Goal: Communication & Community: Answer question/provide support

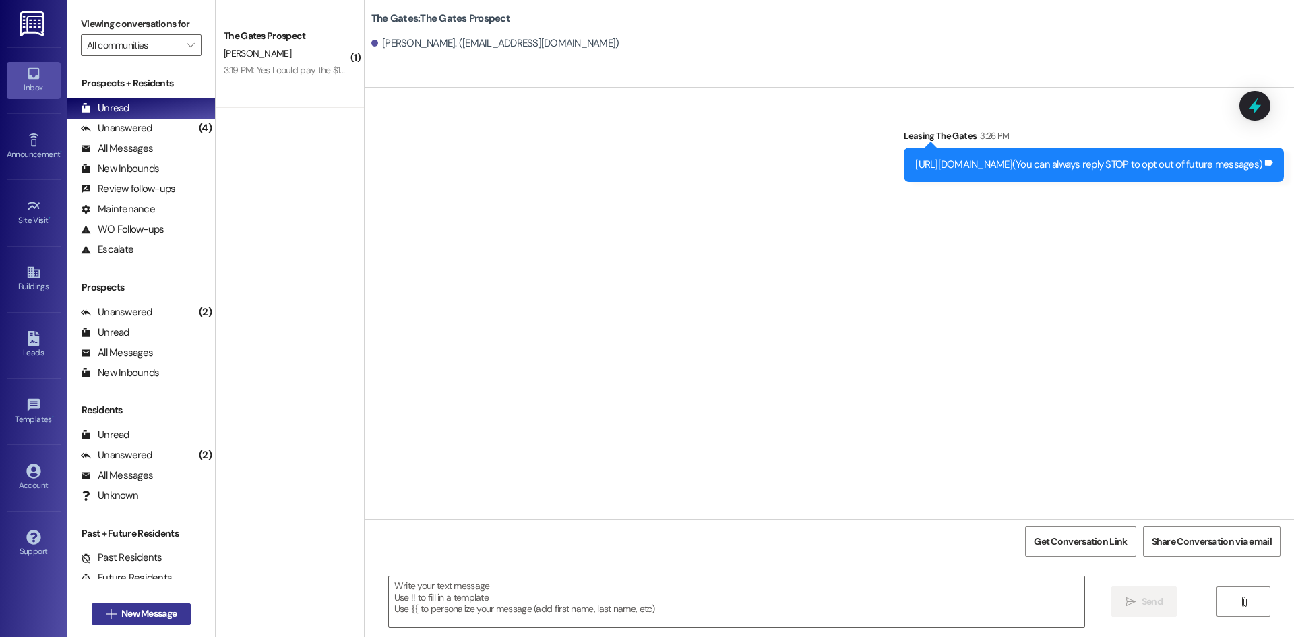
click at [135, 622] on button " New Message" at bounding box center [142, 614] width 100 height 22
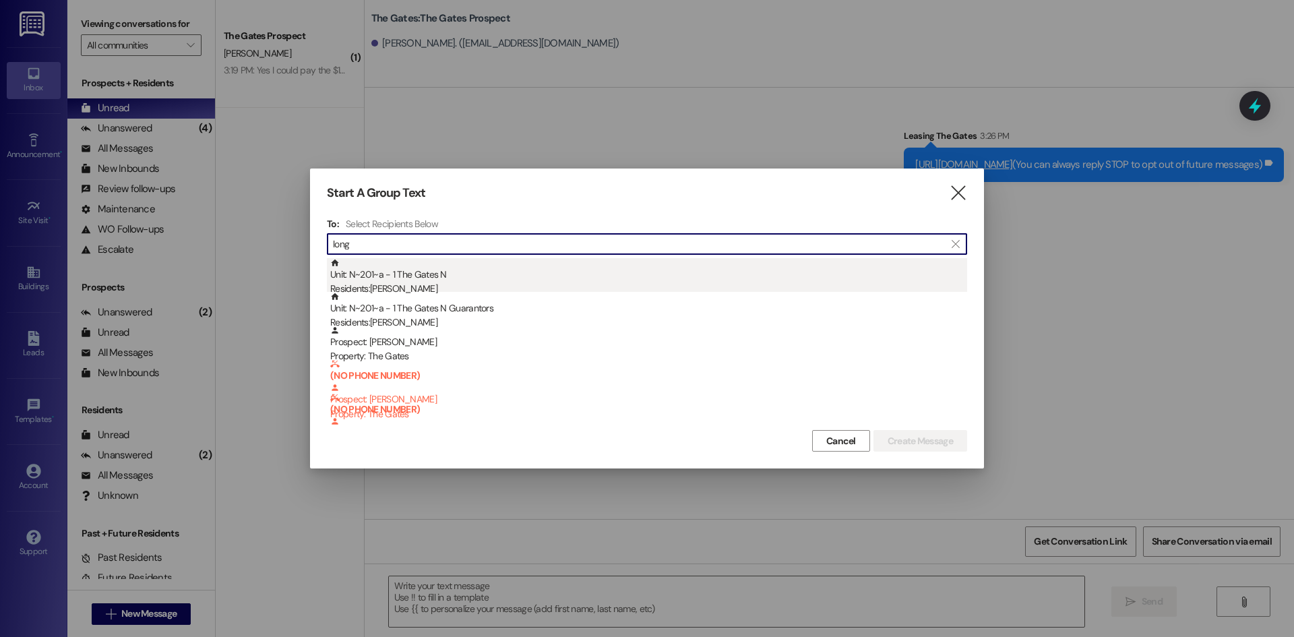
type input "long"
click at [458, 282] on div "Residents: [PERSON_NAME]" at bounding box center [648, 289] width 637 height 14
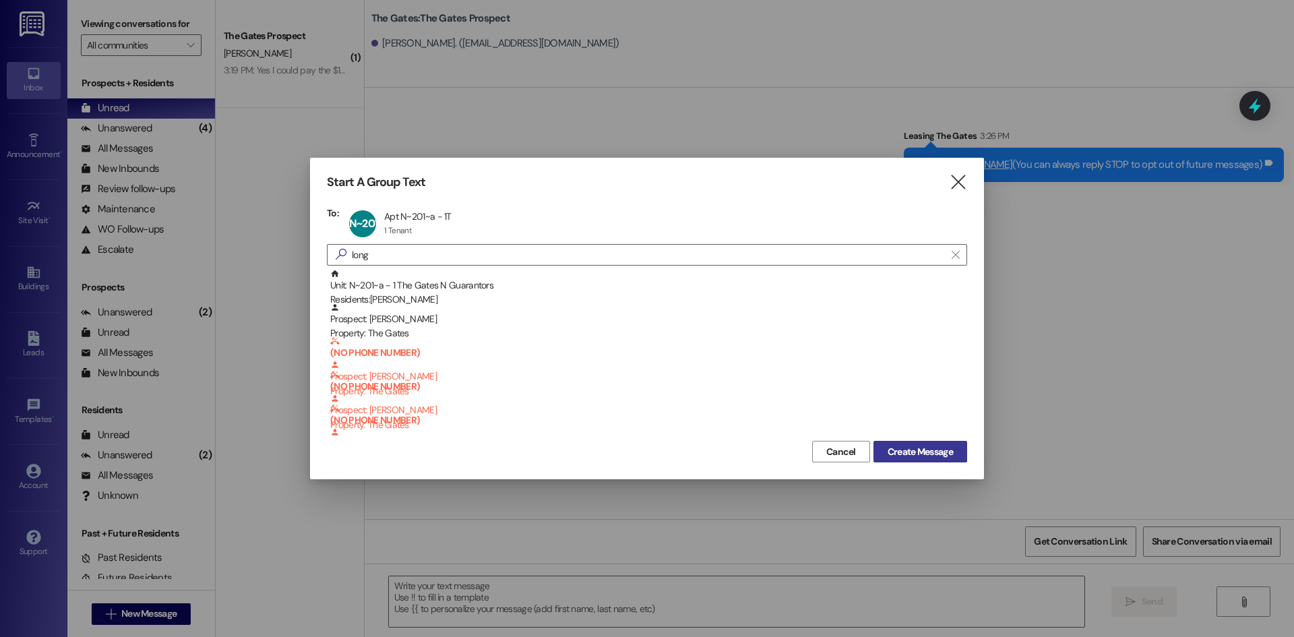
click at [902, 453] on span "Create Message" at bounding box center [920, 452] width 65 height 14
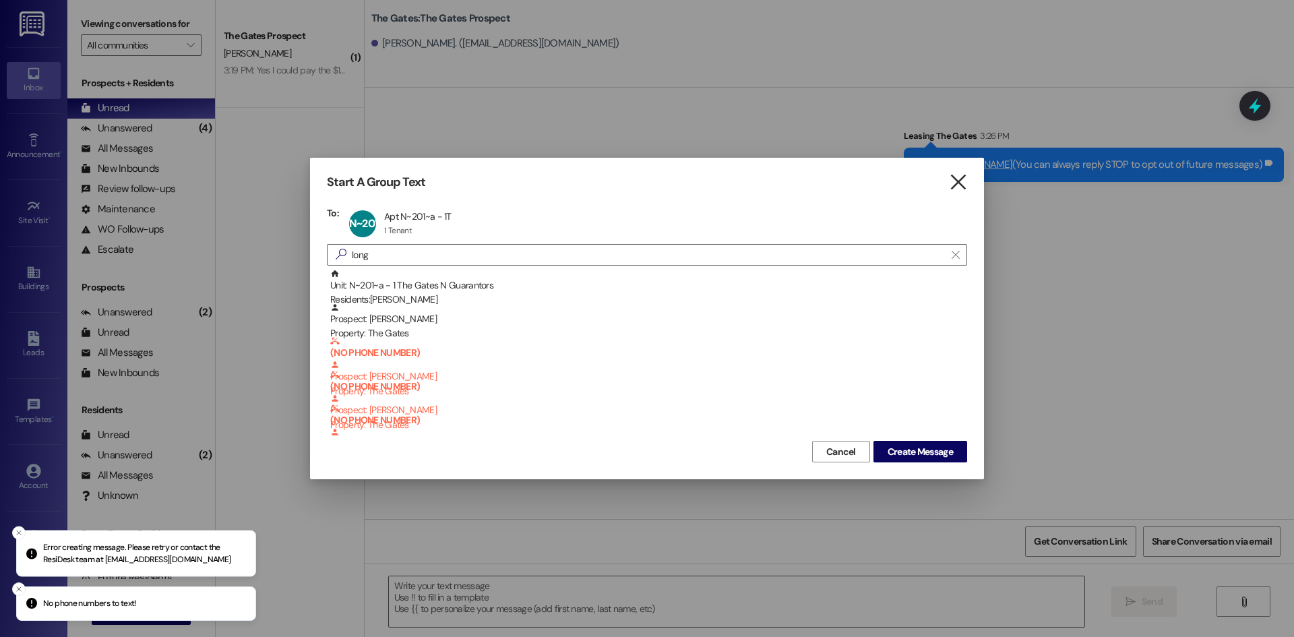
click at [961, 175] on icon "" at bounding box center [958, 182] width 18 height 14
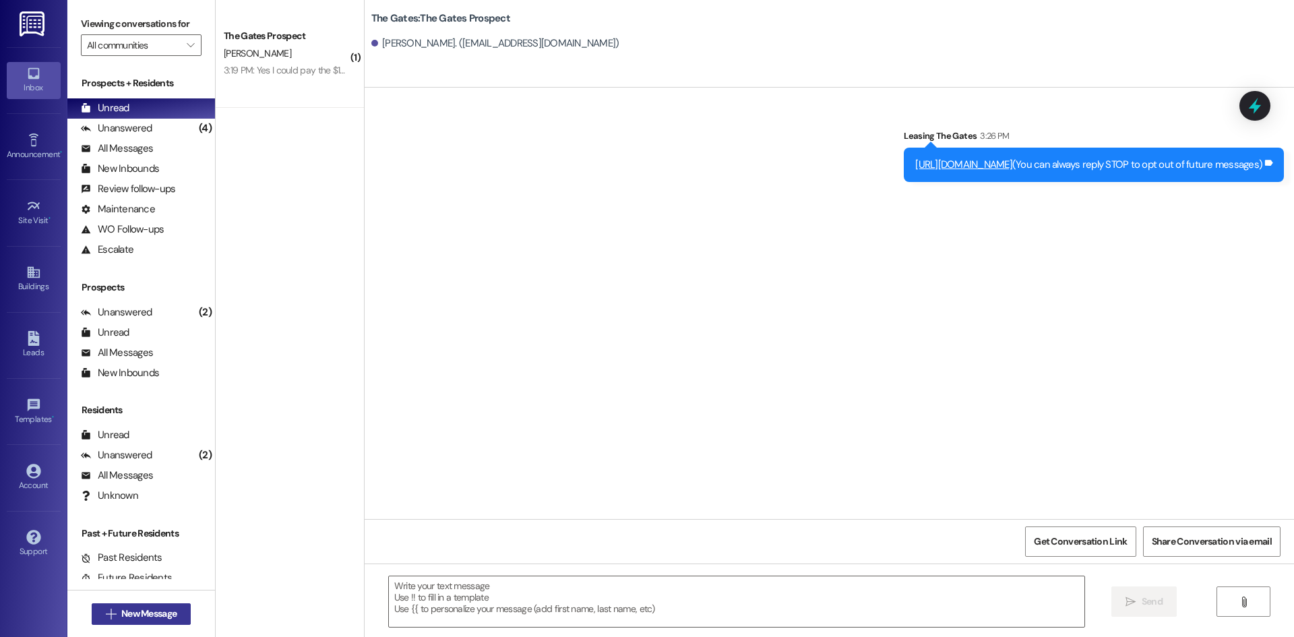
scroll to position [30, 0]
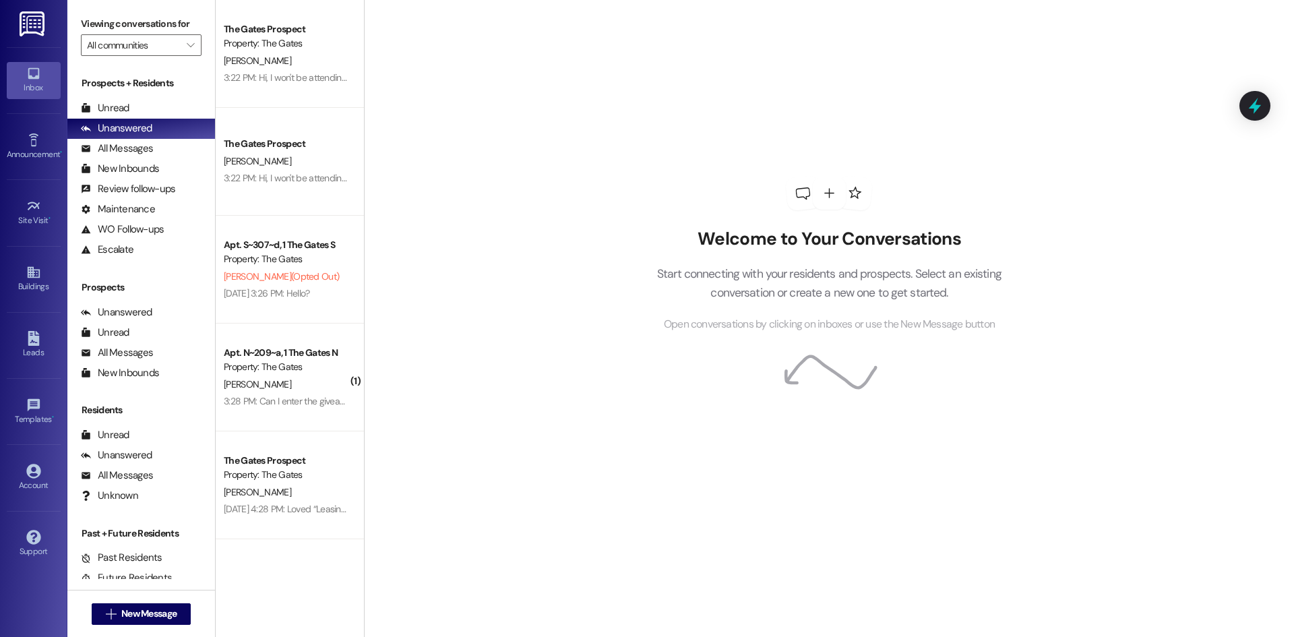
click at [156, 625] on div " New Message" at bounding box center [142, 614] width 100 height 34
click at [154, 617] on span "New Message" at bounding box center [148, 614] width 55 height 14
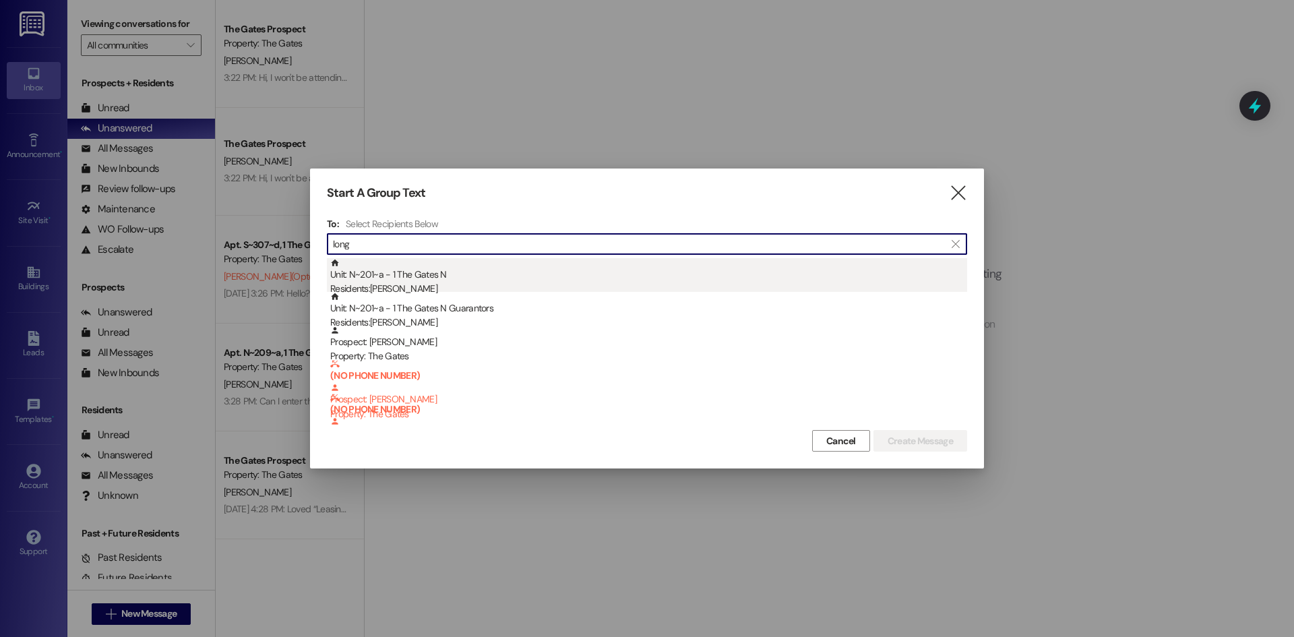
type input "long"
click at [437, 272] on div "Unit: N~201~a - 1 The Gates N Residents: [PERSON_NAME]" at bounding box center [648, 277] width 637 height 38
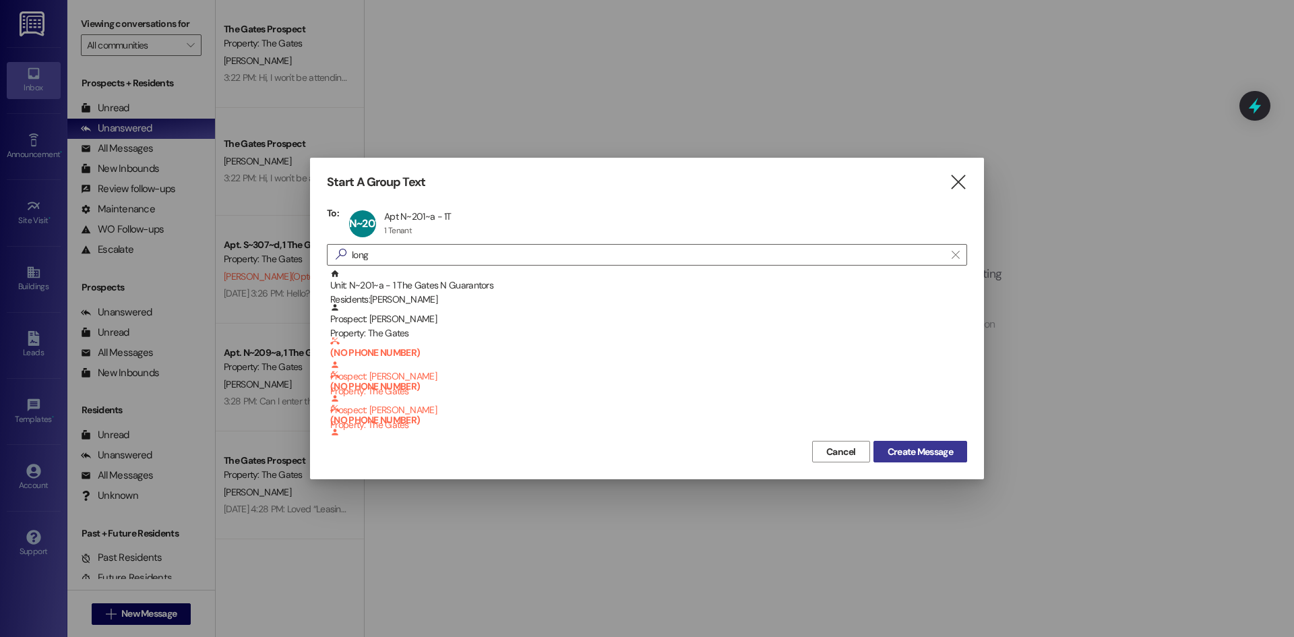
click at [938, 453] on span "Create Message" at bounding box center [920, 452] width 65 height 14
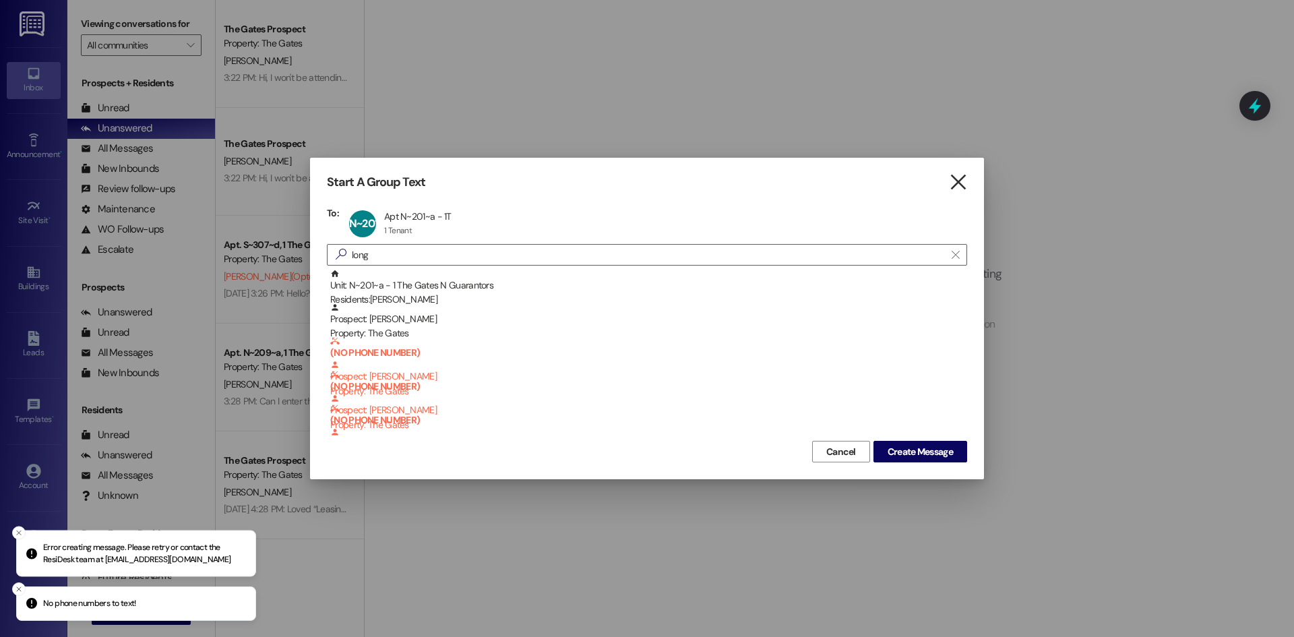
click at [959, 185] on icon "" at bounding box center [958, 182] width 18 height 14
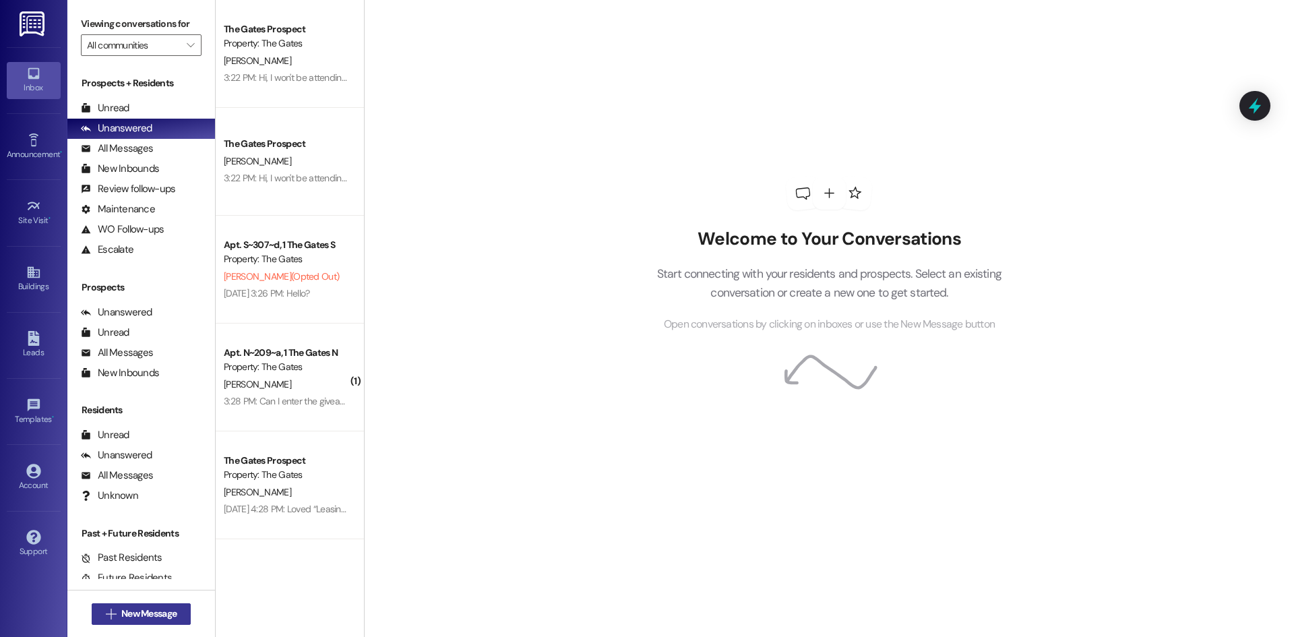
click at [160, 611] on span "New Message" at bounding box center [148, 614] width 55 height 14
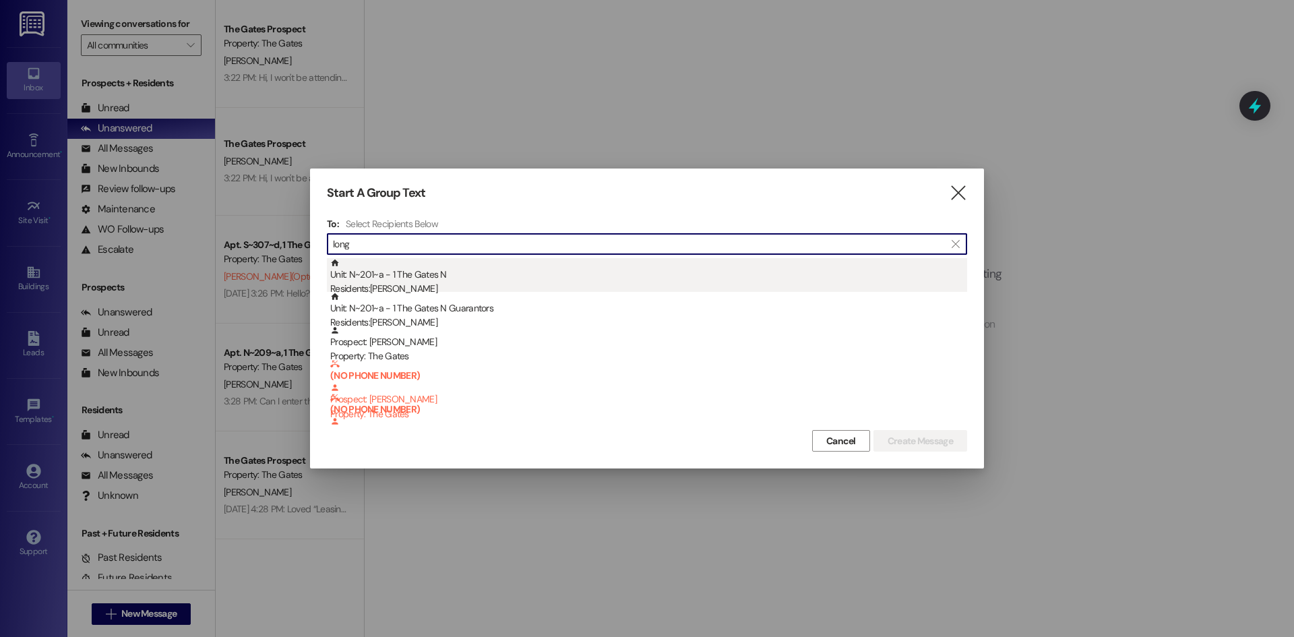
type input "long"
click at [622, 280] on div "Unit: N~201~a - 1 The Gates N Residents: [PERSON_NAME]" at bounding box center [648, 277] width 637 height 38
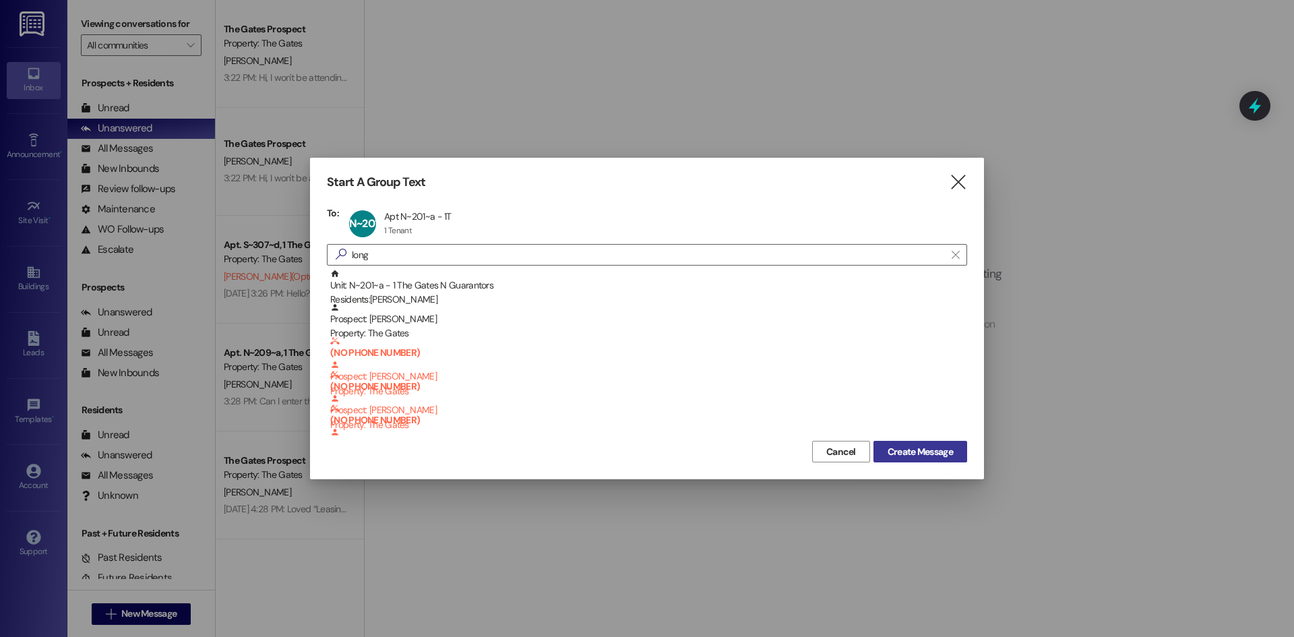
click at [924, 445] on span "Create Message" at bounding box center [920, 452] width 65 height 14
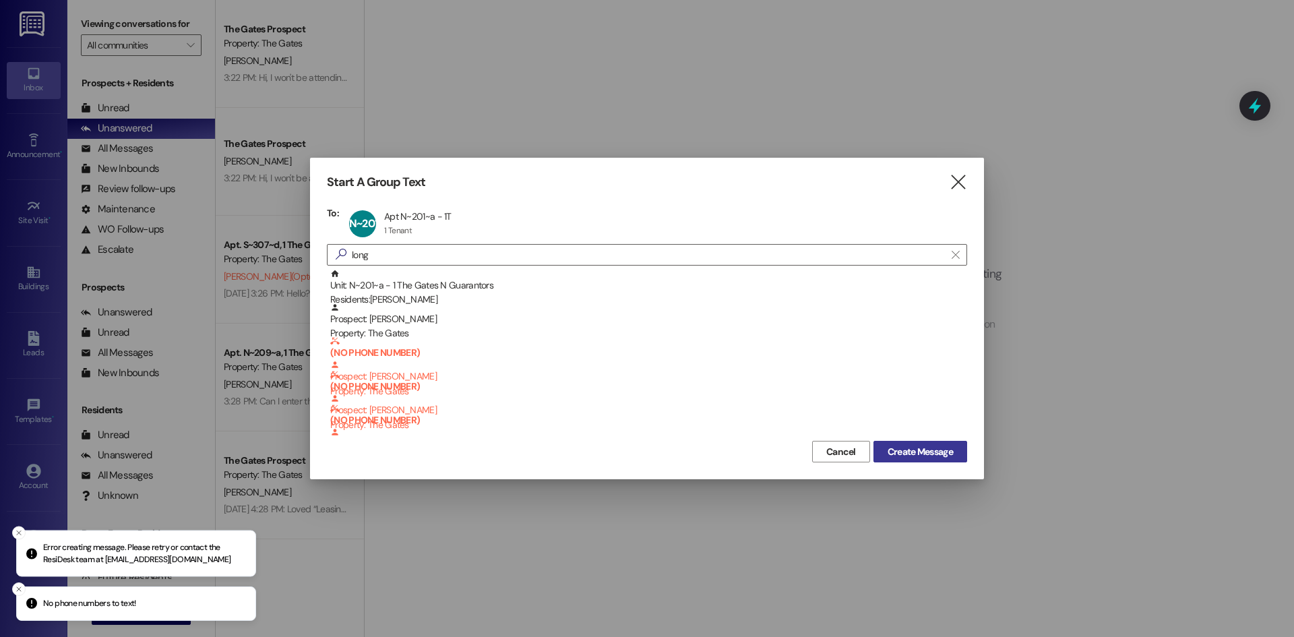
click at [924, 445] on span "Create Message" at bounding box center [920, 452] width 65 height 14
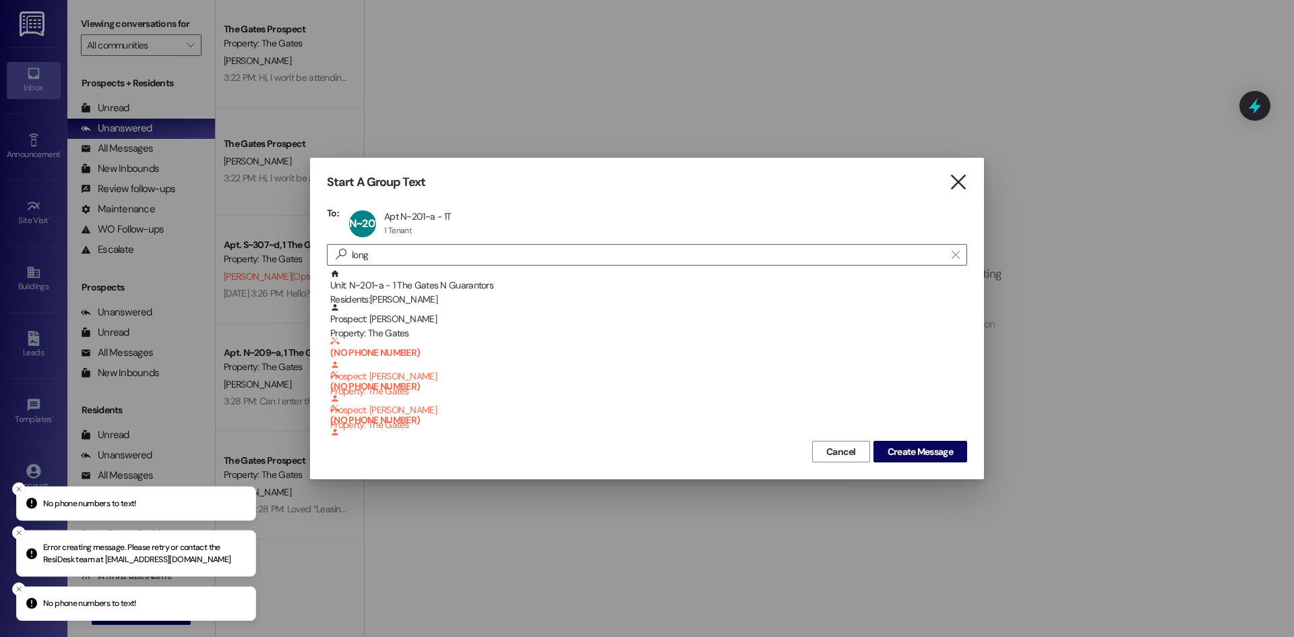
click at [963, 175] on icon "" at bounding box center [958, 182] width 18 height 14
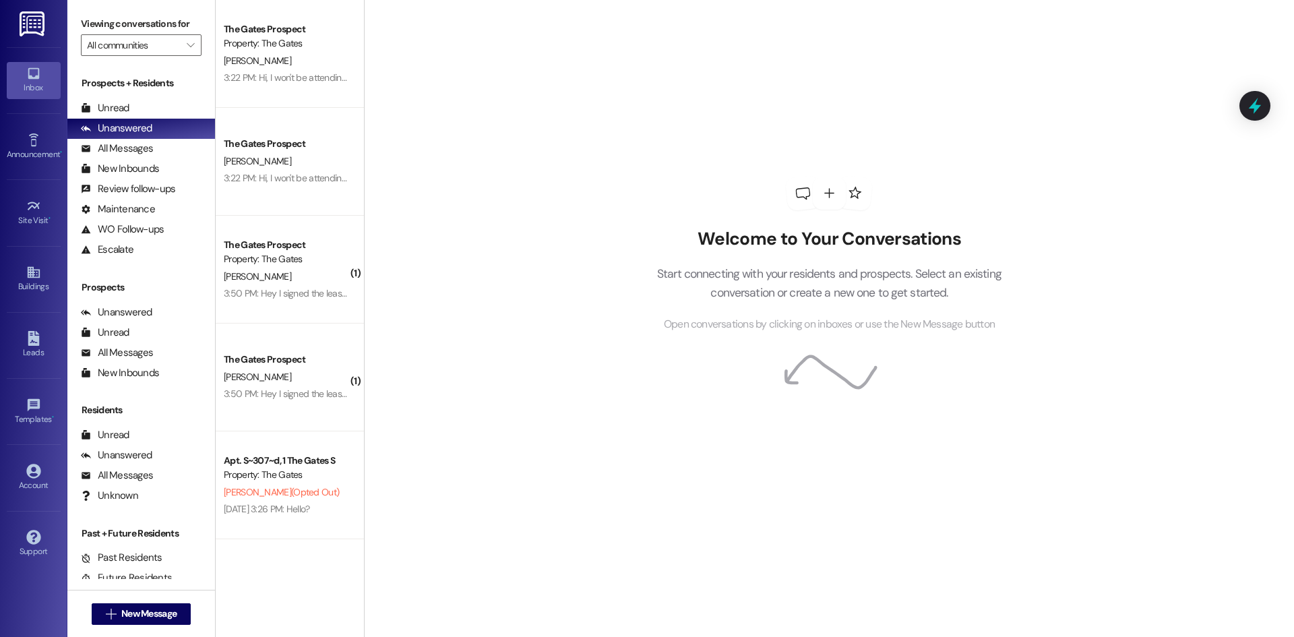
click at [143, 625] on div " New Message" at bounding box center [142, 614] width 100 height 34
click at [143, 621] on button " New Message" at bounding box center [142, 614] width 100 height 22
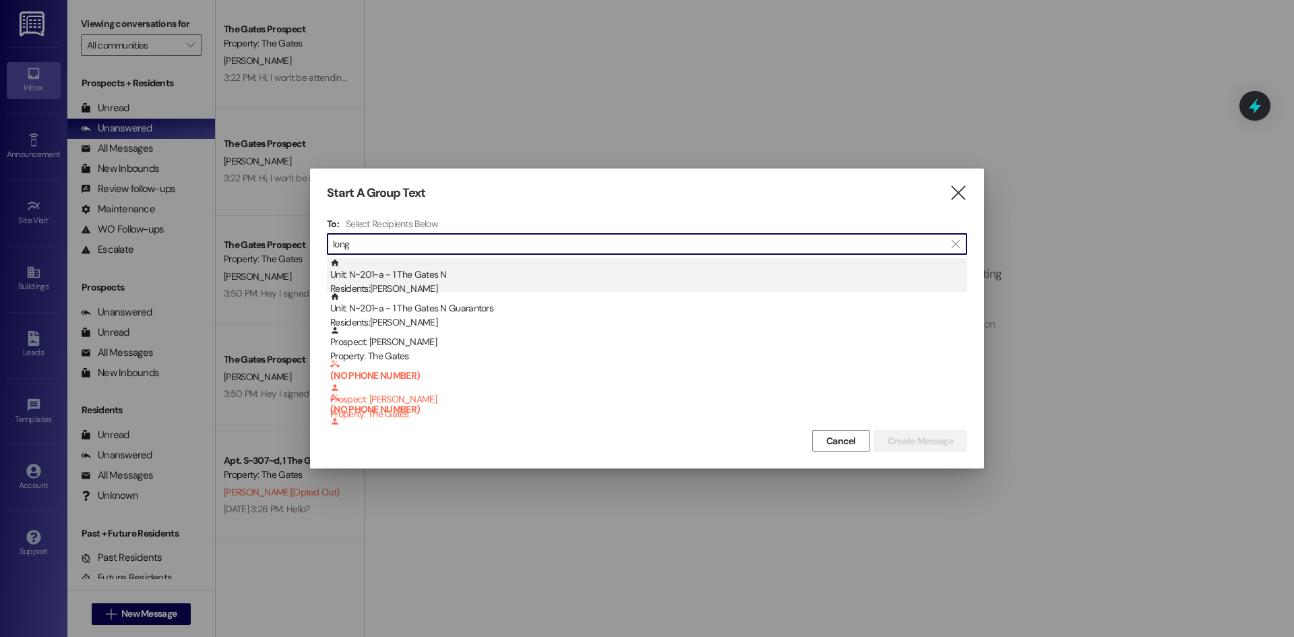
type input "long"
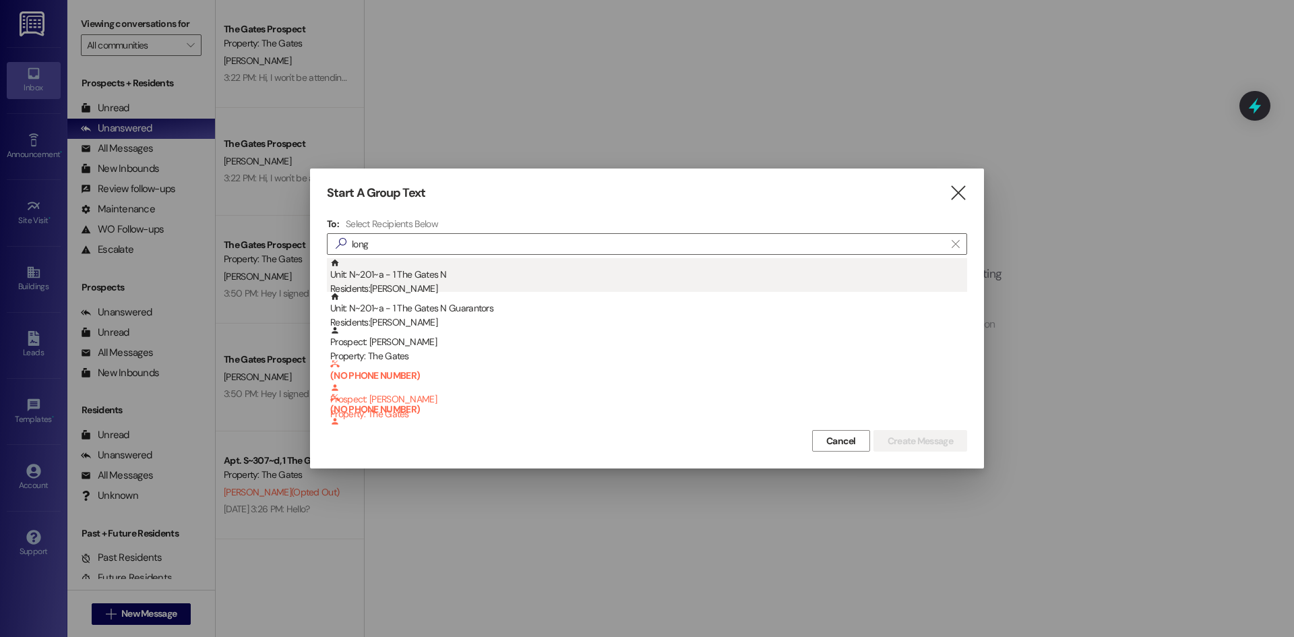
click at [648, 282] on div "Residents: Lucille Long" at bounding box center [648, 289] width 637 height 14
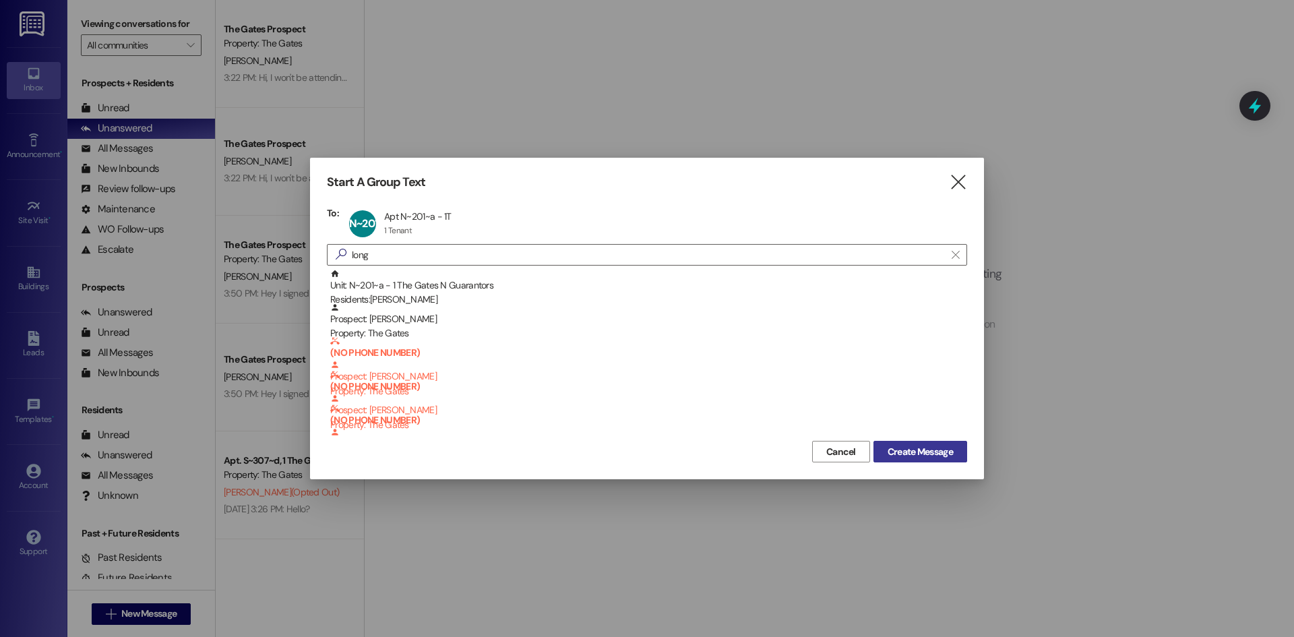
click at [911, 453] on span "Create Message" at bounding box center [920, 452] width 65 height 14
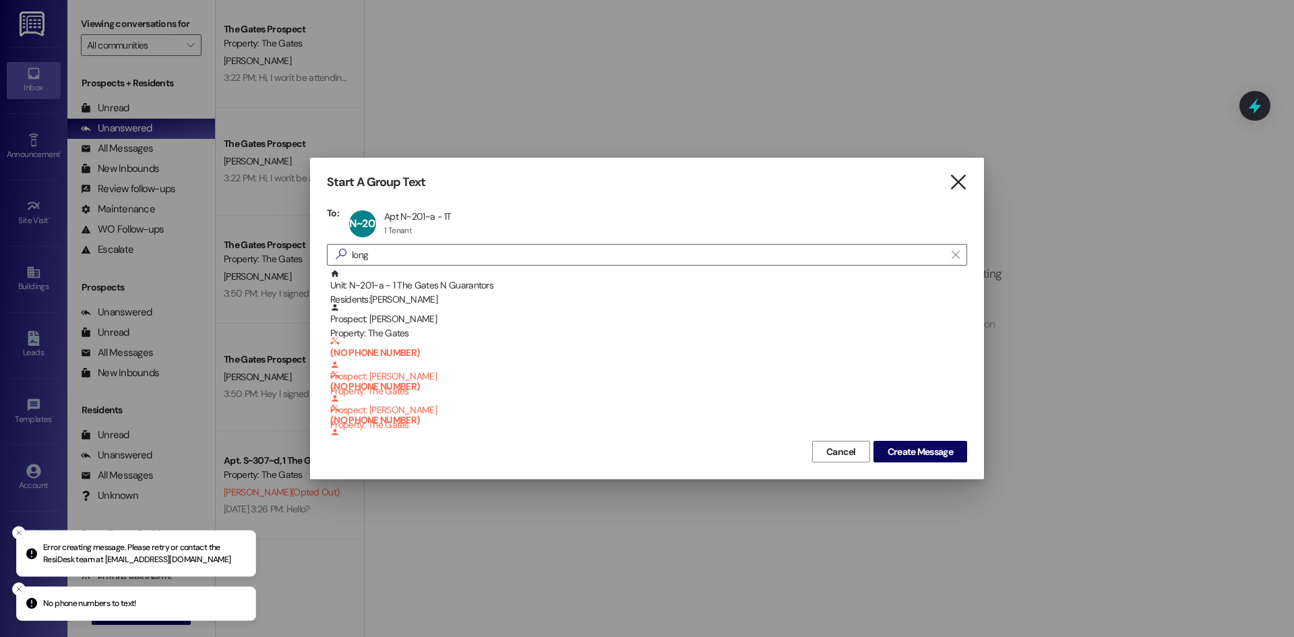
click at [965, 177] on icon "" at bounding box center [958, 182] width 18 height 14
